Goal: Task Accomplishment & Management: Manage account settings

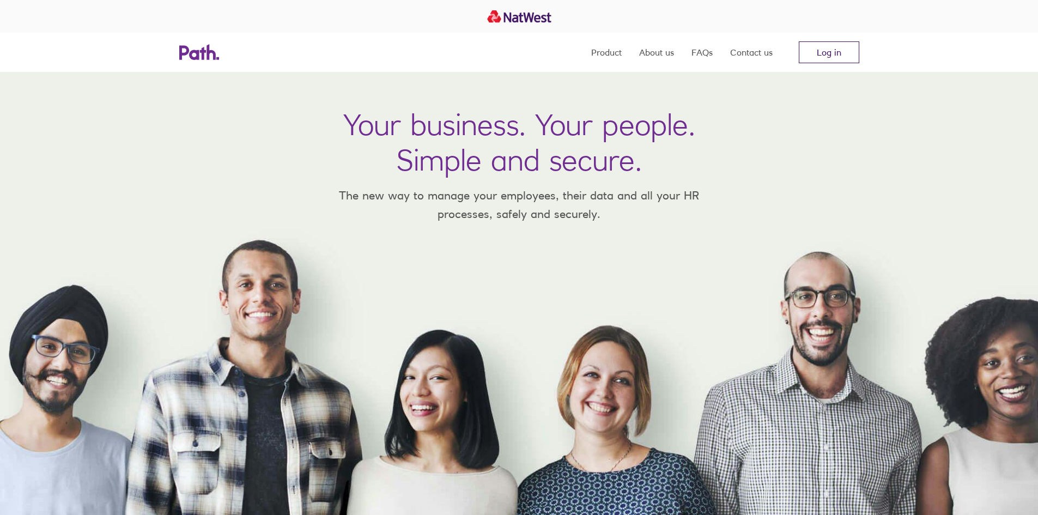
click at [818, 57] on link "Log in" at bounding box center [828, 52] width 60 height 22
click at [815, 51] on link "Log in" at bounding box center [828, 52] width 60 height 22
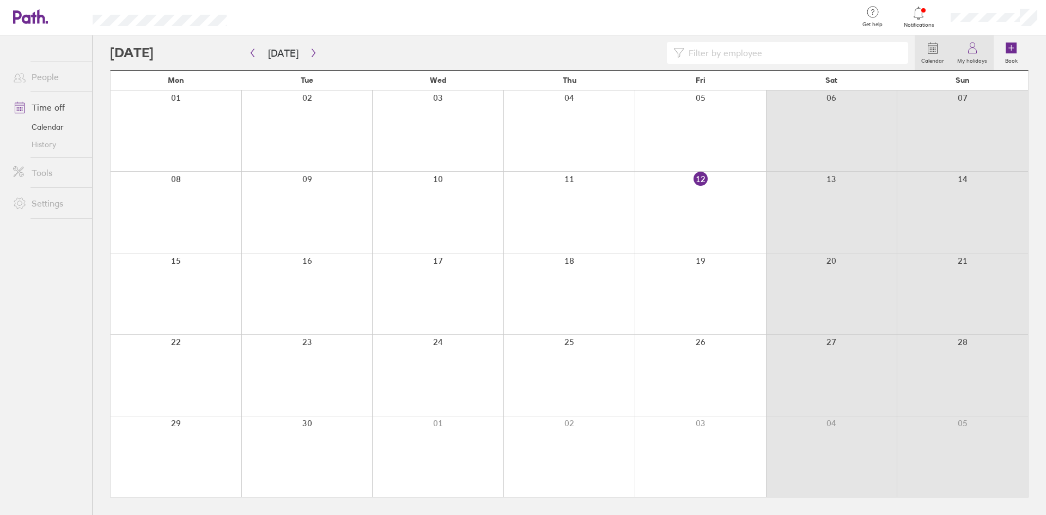
click at [976, 51] on icon at bounding box center [972, 47] width 13 height 13
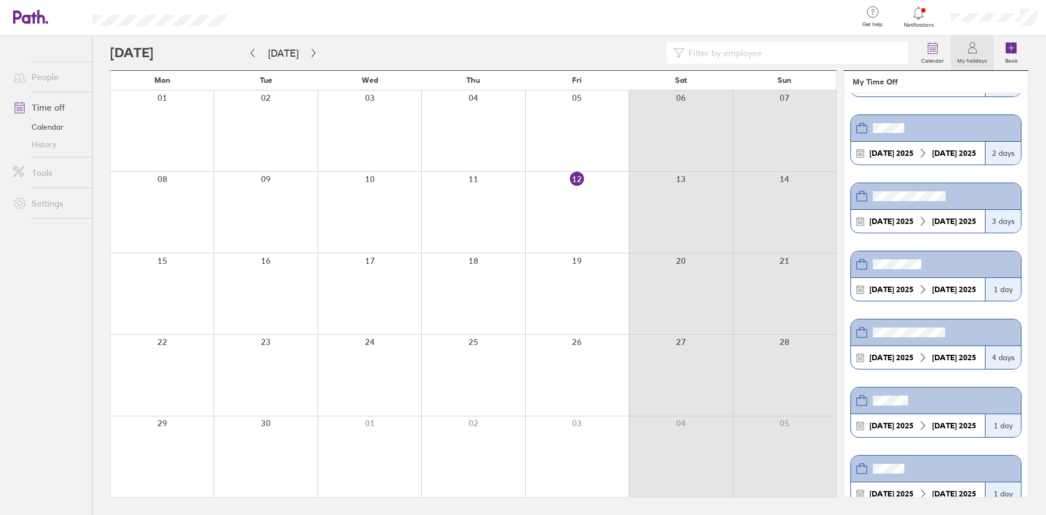
scroll to position [295, 0]
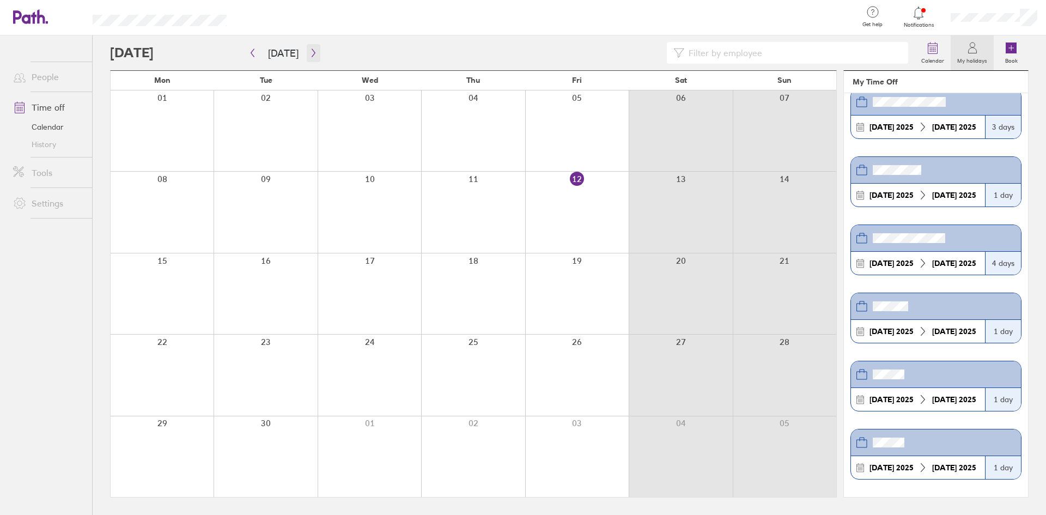
click at [312, 45] on button "button" at bounding box center [314, 53] width 14 height 18
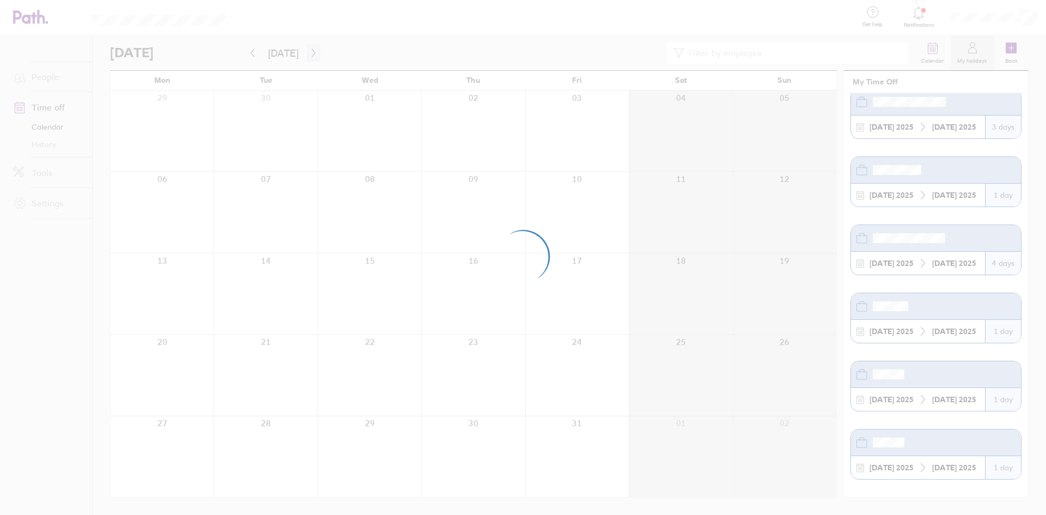
click at [312, 45] on div at bounding box center [523, 257] width 1046 height 515
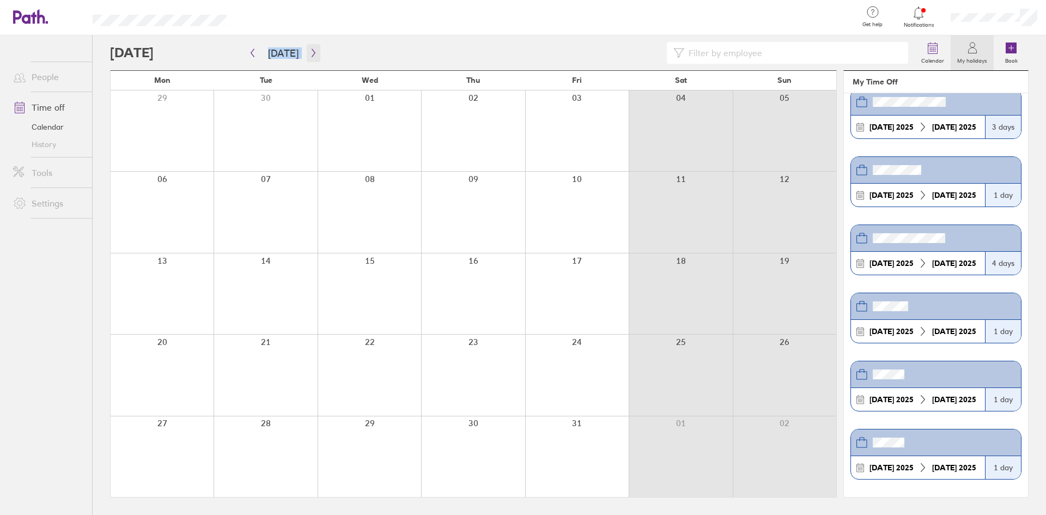
click at [309, 52] on icon "button" at bounding box center [313, 52] width 8 height 9
click at [308, 59] on button "button" at bounding box center [314, 53] width 14 height 18
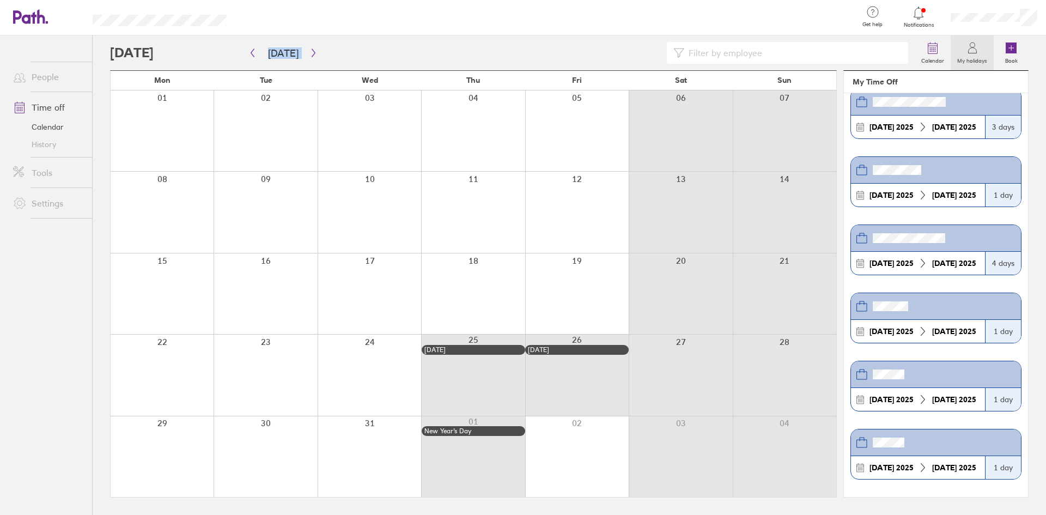
click at [337, 190] on div at bounding box center [369, 212] width 103 height 81
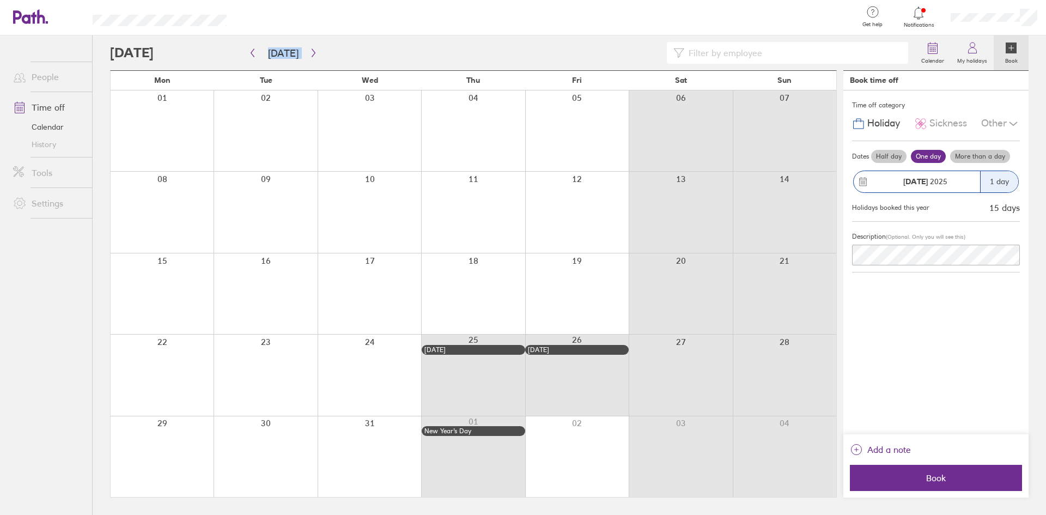
click at [374, 206] on div at bounding box center [369, 212] width 103 height 81
click at [889, 471] on button "Book" at bounding box center [936, 478] width 172 height 26
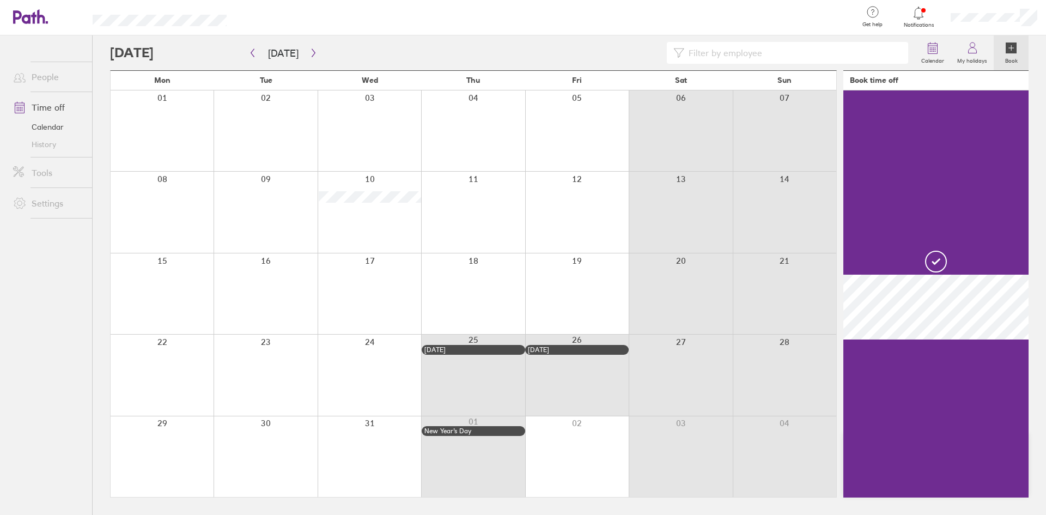
drag, startPoint x: 887, startPoint y: 449, endPoint x: 869, endPoint y: 443, distance: 18.9
click at [869, 443] on div at bounding box center [935, 293] width 185 height 407
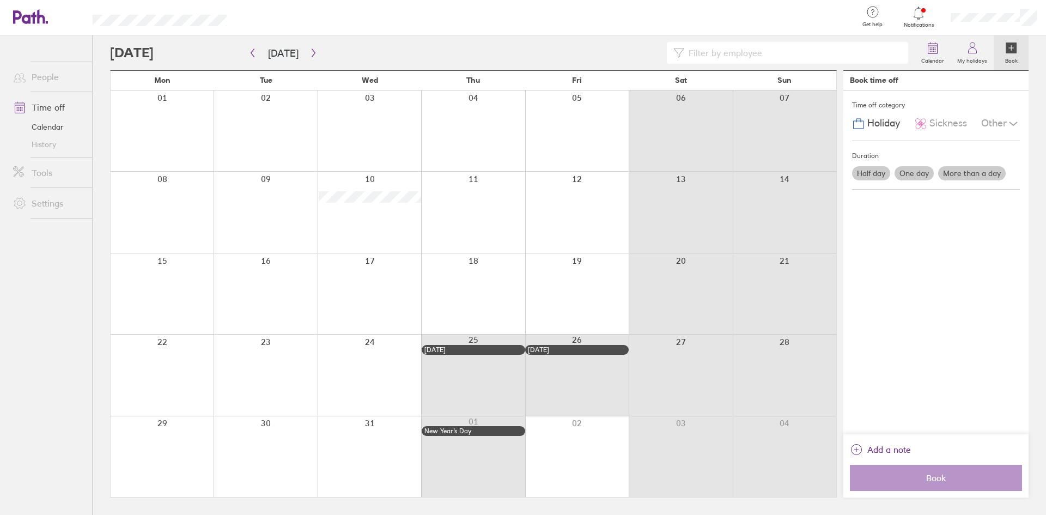
click at [491, 230] on div at bounding box center [472, 212] width 103 height 81
click at [490, 225] on div at bounding box center [472, 212] width 103 height 81
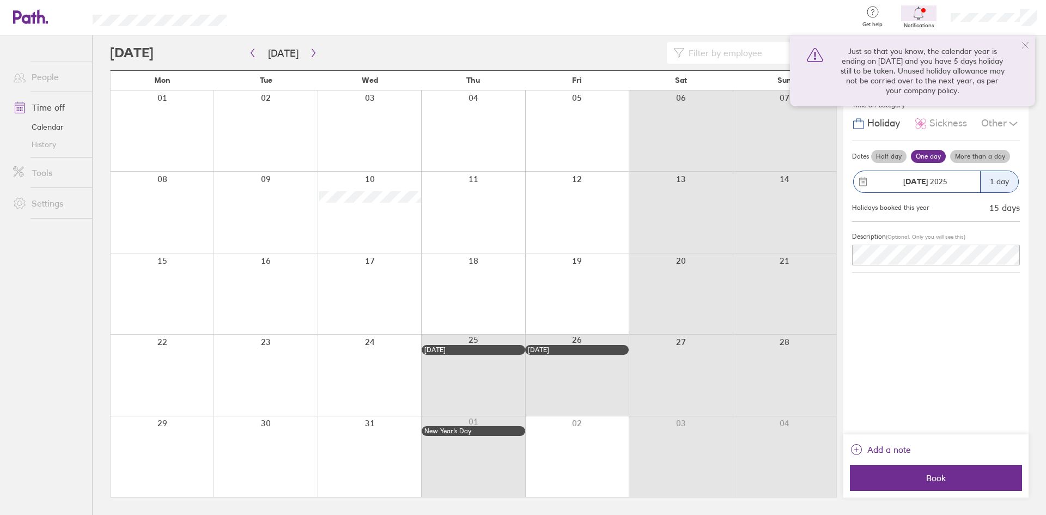
click at [342, 228] on div at bounding box center [369, 212] width 103 height 81
click at [1028, 43] on icon at bounding box center [1025, 45] width 9 height 9
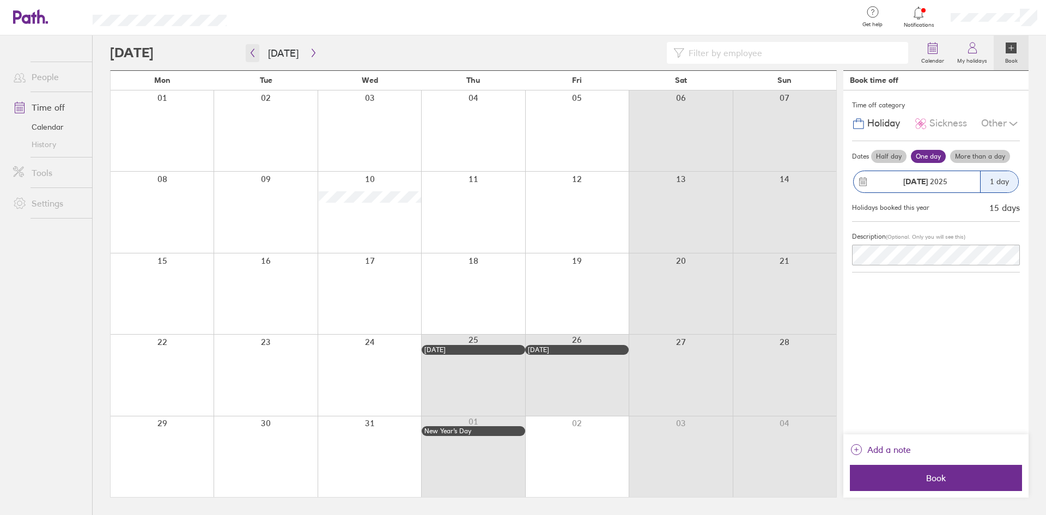
click at [257, 53] on button "button" at bounding box center [253, 53] width 14 height 18
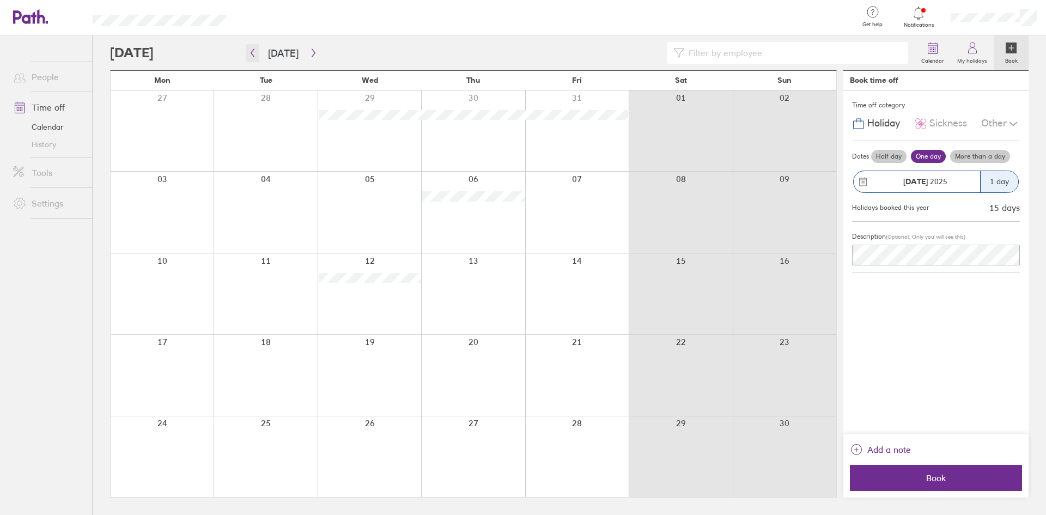
click at [257, 53] on button "button" at bounding box center [253, 53] width 14 height 18
